Goal: Task Accomplishment & Management: Manage account settings

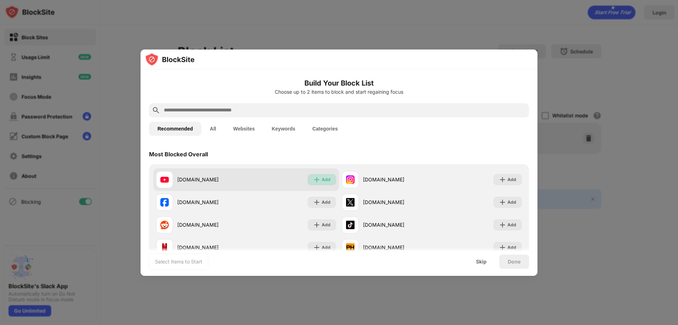
click at [314, 178] on img at bounding box center [316, 179] width 7 height 7
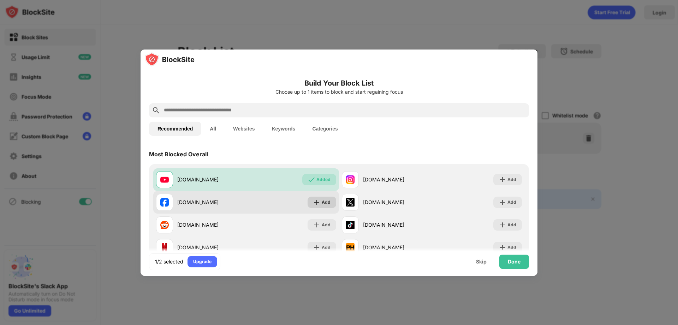
click at [314, 201] on img at bounding box center [316, 201] width 7 height 7
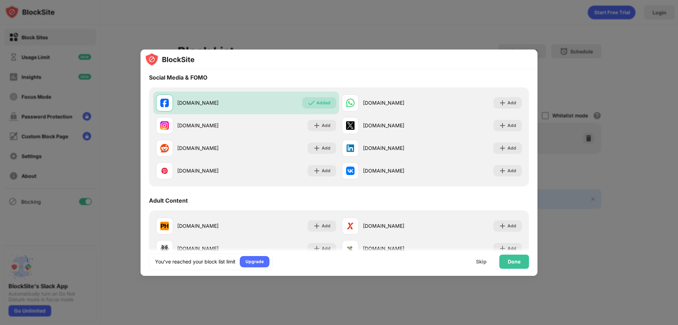
scroll to position [212, 0]
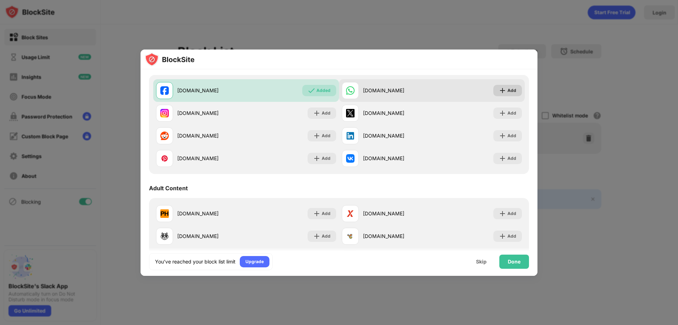
click at [499, 91] on img at bounding box center [502, 90] width 7 height 7
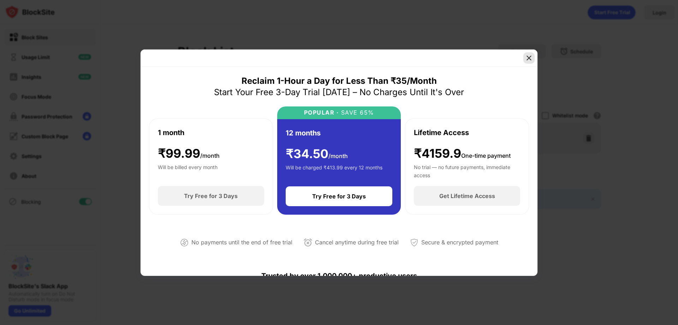
click at [527, 58] on img at bounding box center [528, 57] width 7 height 7
